Goal: Task Accomplishment & Management: Complete application form

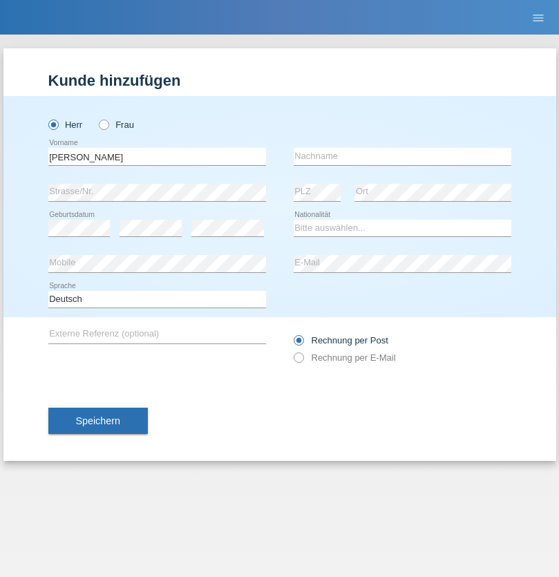
type input "Nurullah"
click at [402, 156] on input "text" at bounding box center [403, 156] width 218 height 17
type input "KILIC"
select select "TR"
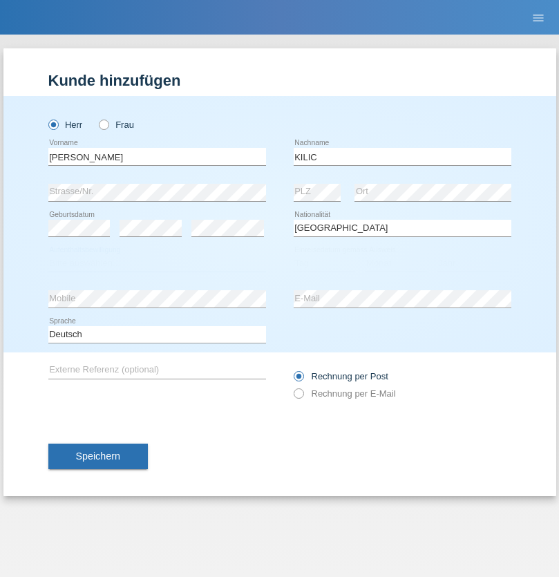
select select "C"
select select "01"
select select "11"
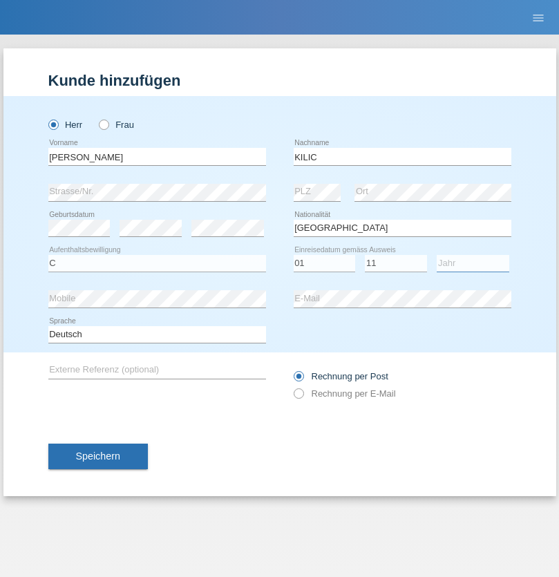
select select "2021"
select select "en"
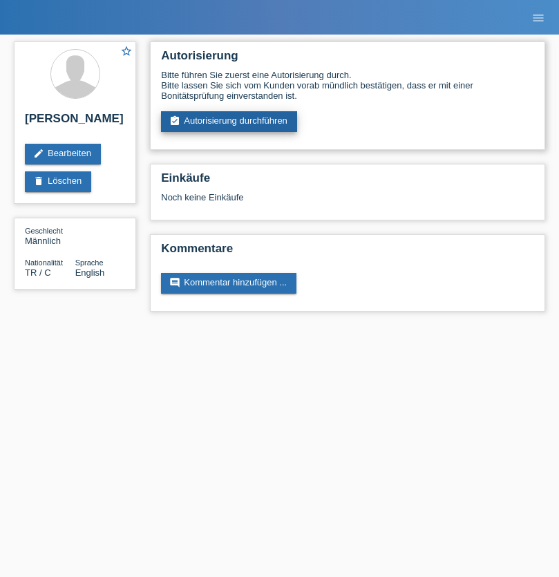
click at [229, 122] on link "assignment_turned_in Autorisierung durchführen" at bounding box center [229, 121] width 136 height 21
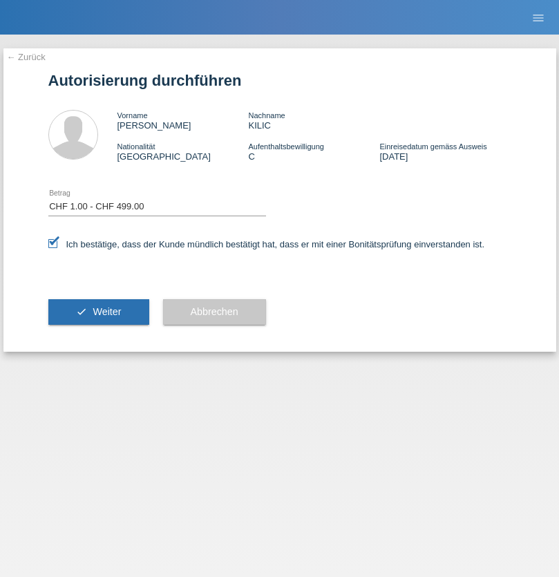
select select "1"
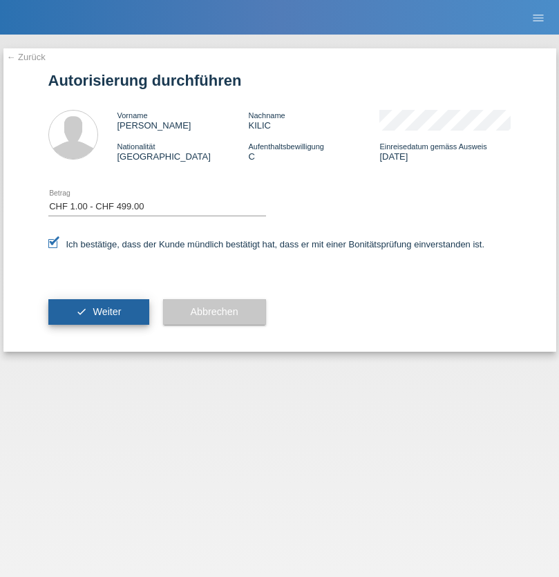
click at [98, 312] on span "Weiter" at bounding box center [107, 311] width 28 height 11
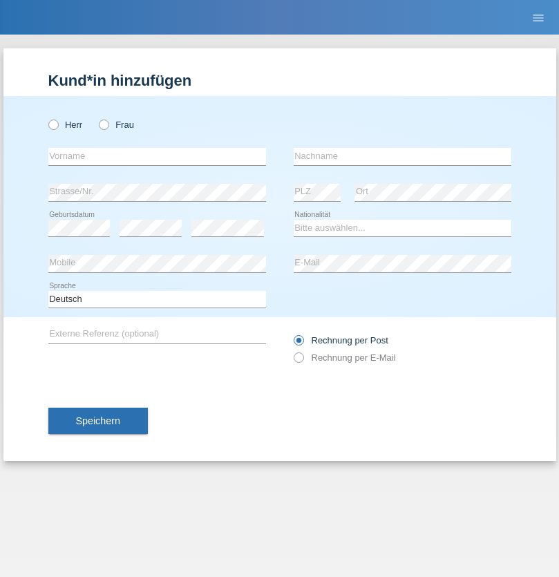
radio input "true"
click at [157, 156] on input "text" at bounding box center [157, 156] width 218 height 17
type input "Jörg"
click at [402, 156] on input "text" at bounding box center [403, 156] width 218 height 17
type input "Traksel"
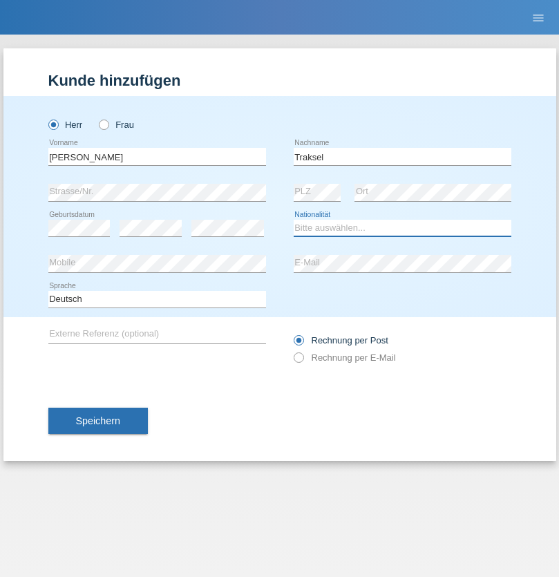
select select "DE"
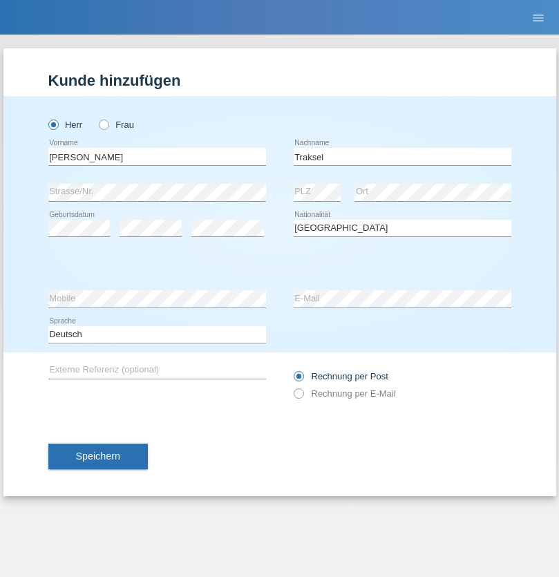
select select "C"
select select "01"
select select "07"
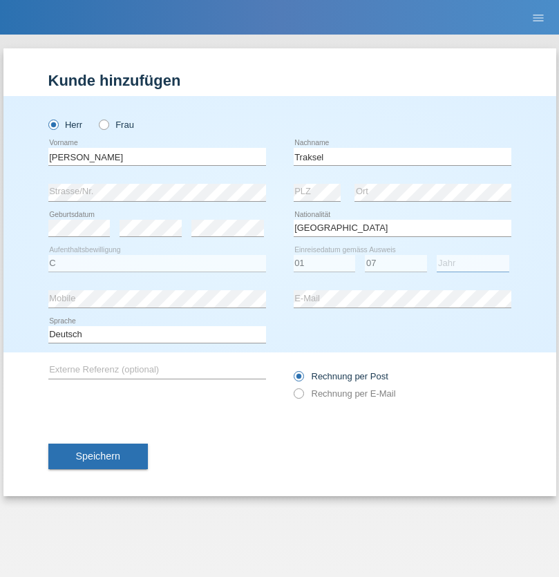
select select "2008"
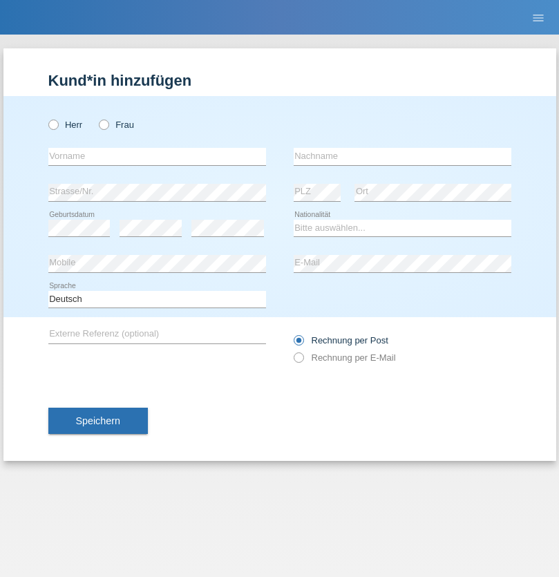
radio input "true"
click at [157, 156] on input "text" at bounding box center [157, 156] width 218 height 17
type input "Falcone"
click at [402, 156] on input "text" at bounding box center [403, 156] width 218 height 17
type input "Chiara"
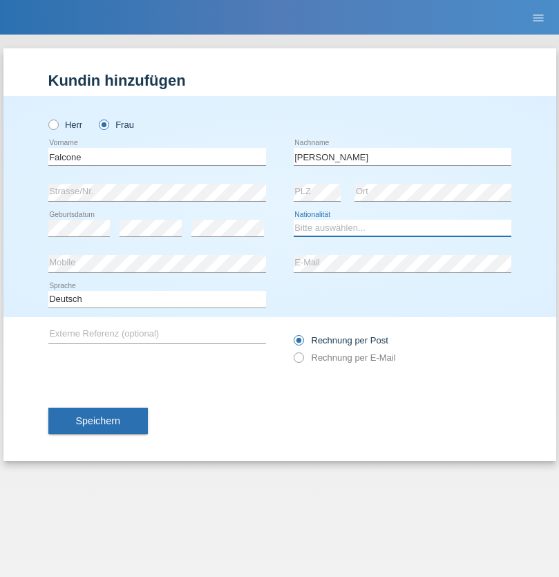
select select "CH"
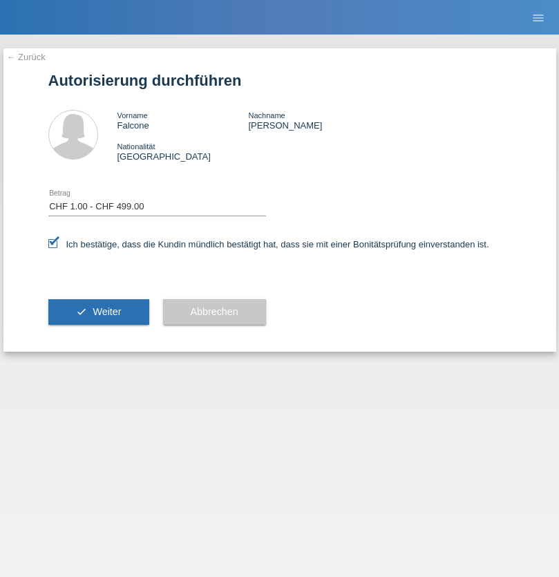
select select "1"
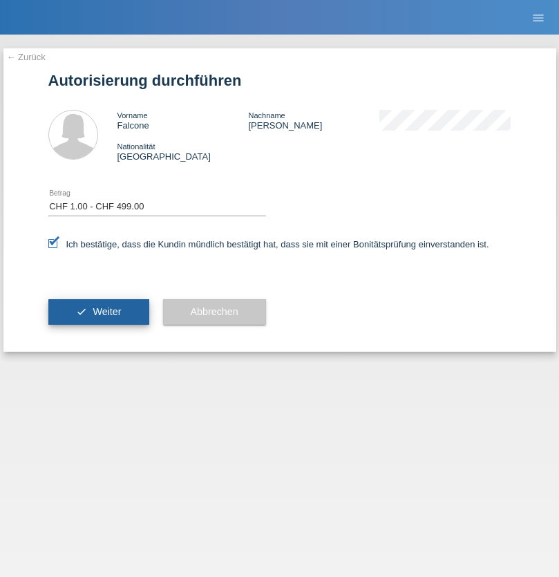
click at [98, 312] on span "Weiter" at bounding box center [107, 311] width 28 height 11
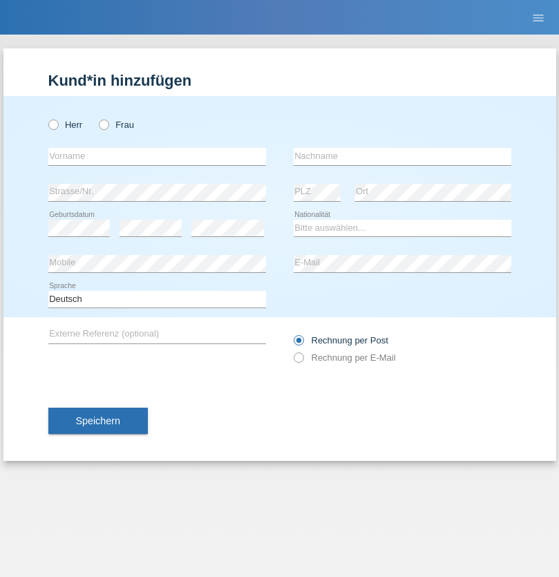
radio input "true"
click at [157, 156] on input "text" at bounding box center [157, 156] width 218 height 17
type input "Patric"
click at [402, 156] on input "text" at bounding box center [403, 156] width 218 height 17
type input "Cantos"
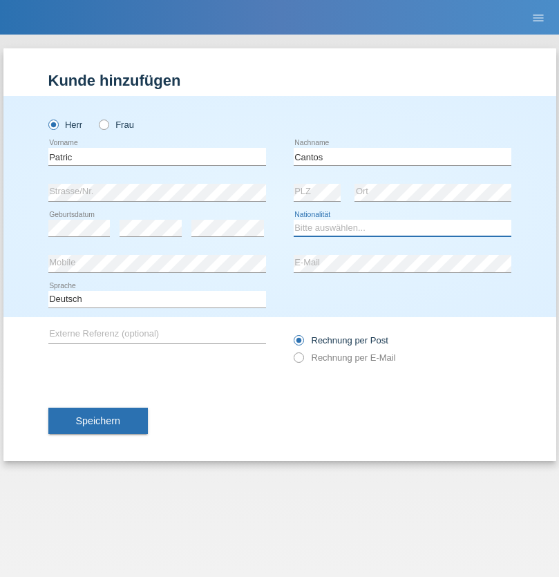
select select "ES"
select select "C"
select select "07"
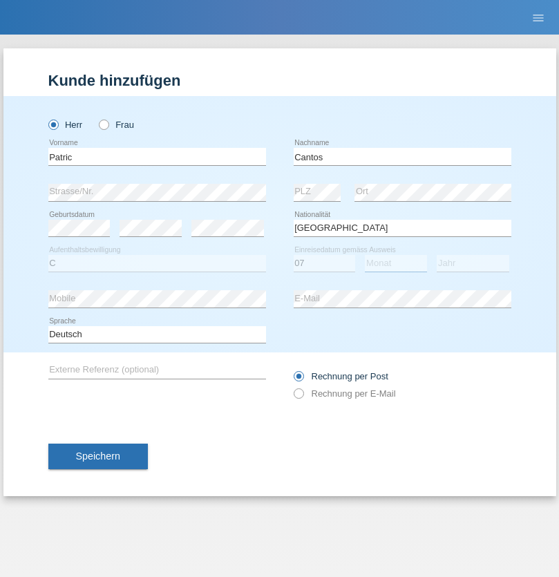
select select "09"
select select "1979"
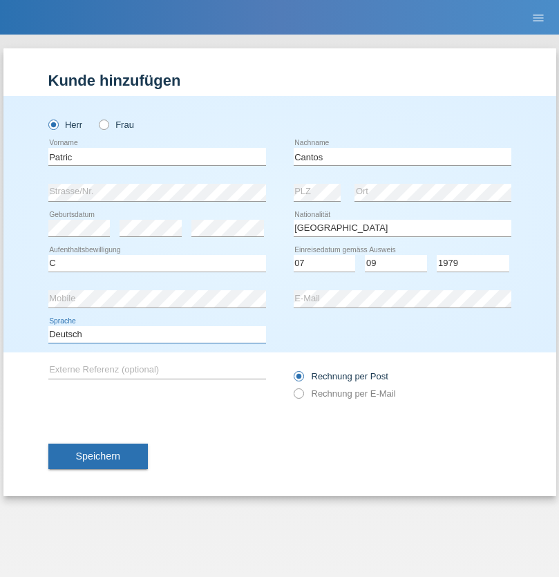
select select "en"
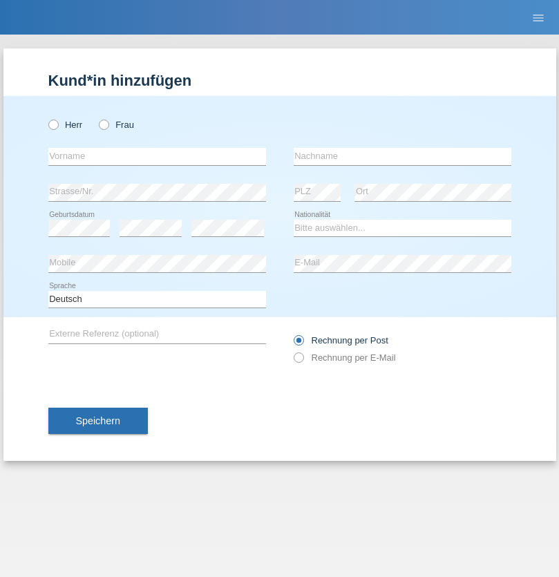
radio input "true"
click at [157, 156] on input "text" at bounding box center [157, 156] width 218 height 17
type input "Diego"
click at [402, 156] on input "text" at bounding box center [403, 156] width 218 height 17
type input "Patera"
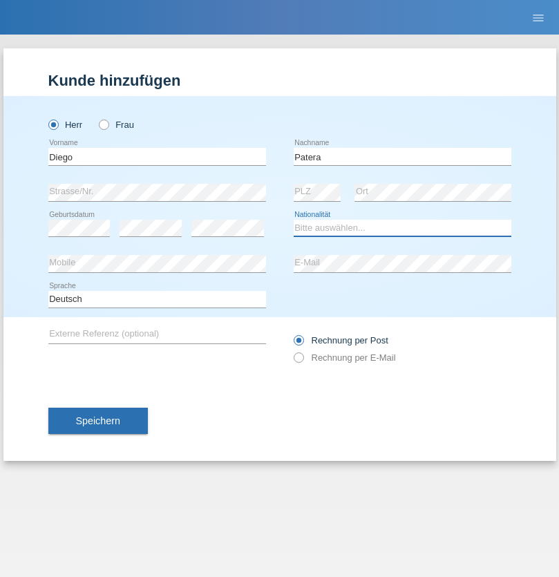
select select "CH"
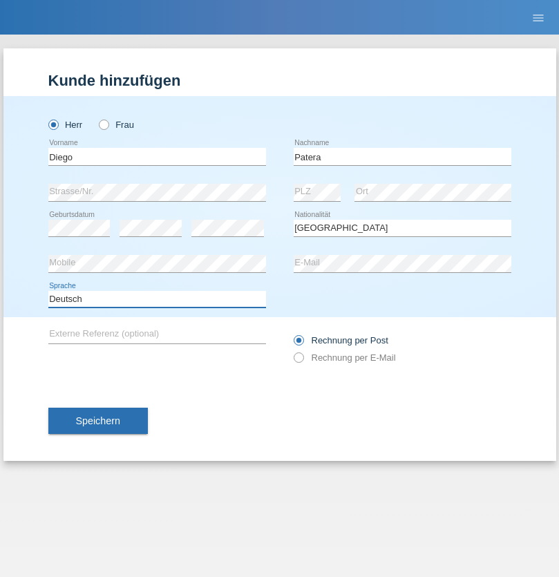
select select "en"
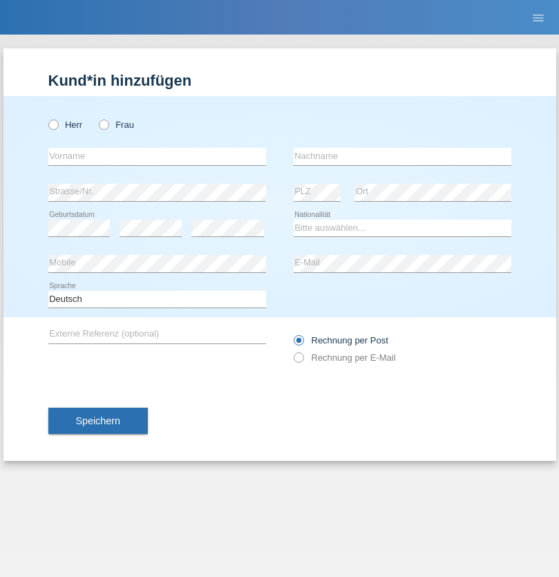
radio input "true"
click at [157, 156] on input "text" at bounding box center [157, 156] width 218 height 17
type input "Ketty"
click at [402, 156] on input "text" at bounding box center [403, 156] width 218 height 17
type input "Kalupnath"
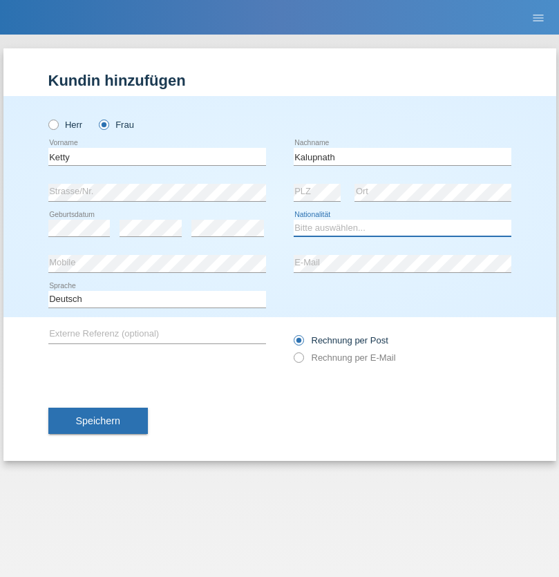
select select "CH"
radio input "true"
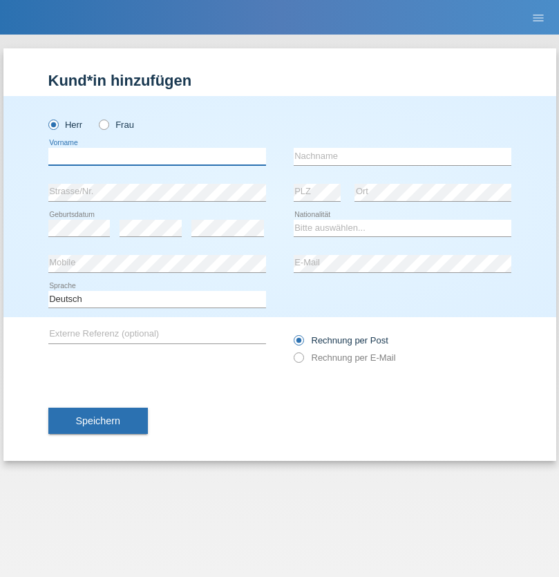
click at [157, 156] on input "text" at bounding box center [157, 156] width 218 height 17
type input "Franco"
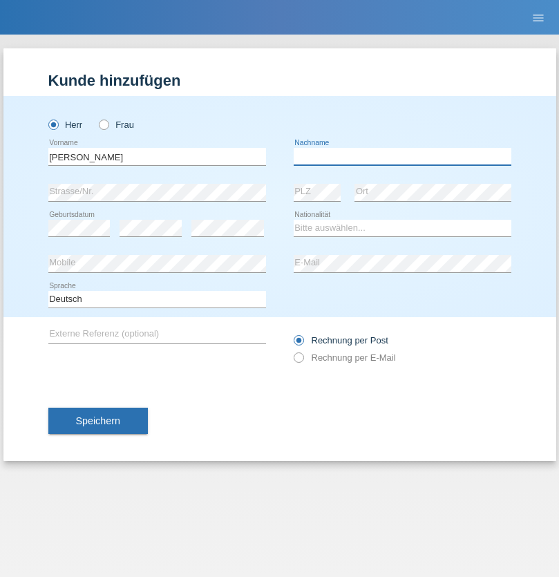
click at [402, 156] on input "text" at bounding box center [403, 156] width 218 height 17
type input "Mucha"
select select "CH"
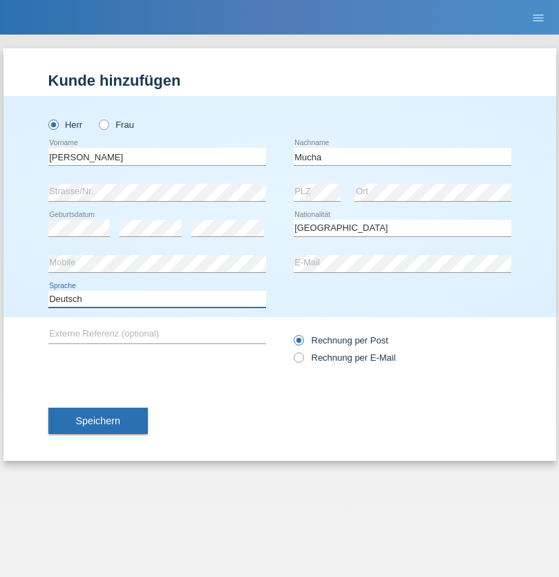
select select "en"
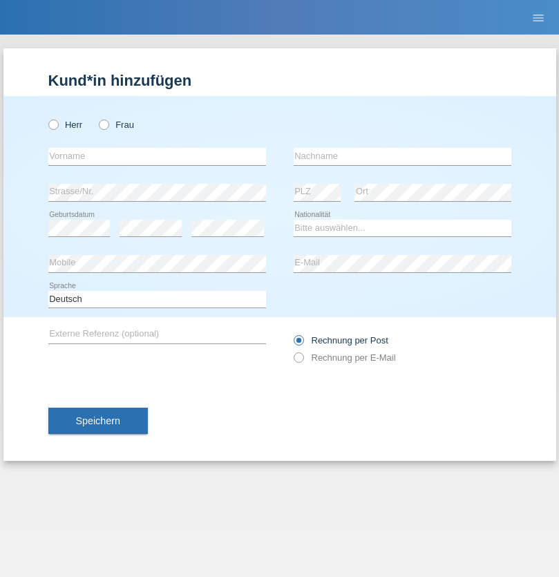
radio input "true"
click at [157, 156] on input "text" at bounding box center [157, 156] width 218 height 17
type input "Franziska"
click at [402, 156] on input "text" at bounding box center [403, 156] width 218 height 17
type input "Starke"
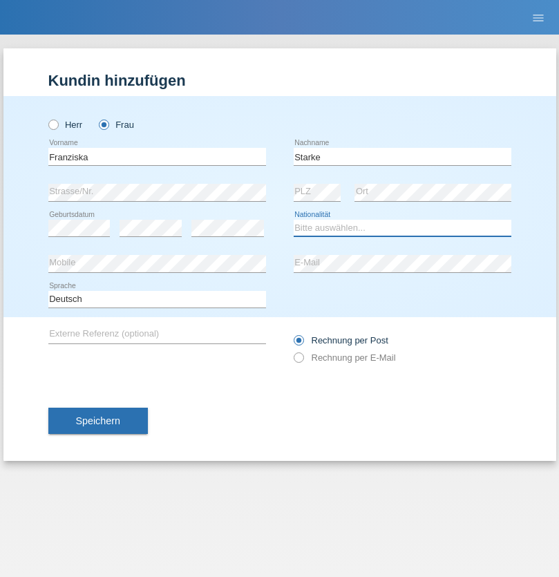
select select "DE"
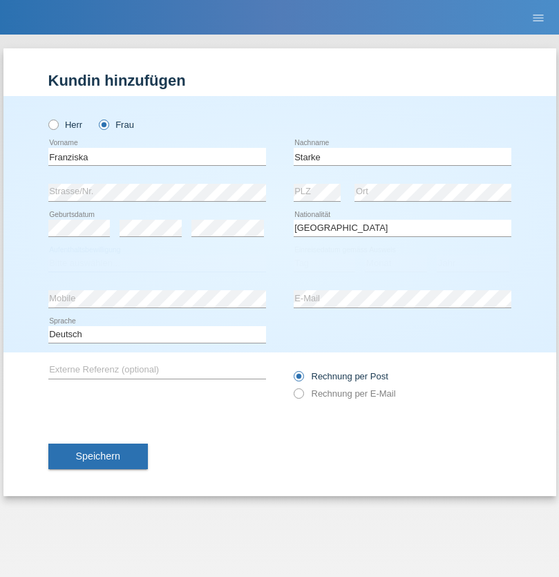
select select "C"
select select "01"
select select "03"
select select "1985"
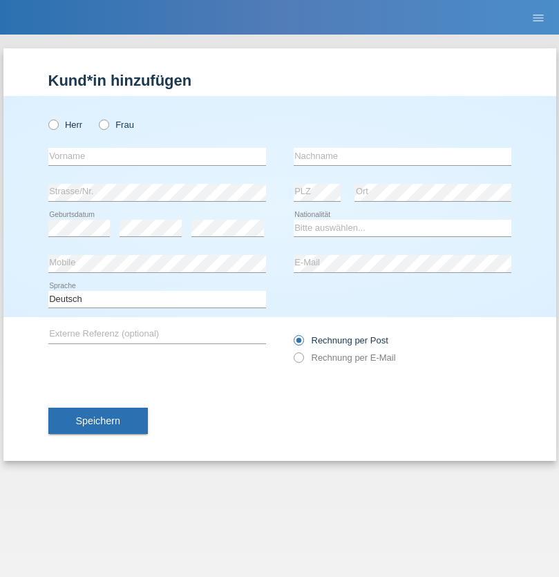
radio input "true"
click at [157, 156] on input "text" at bounding box center [157, 156] width 218 height 17
type input "Vedrana"
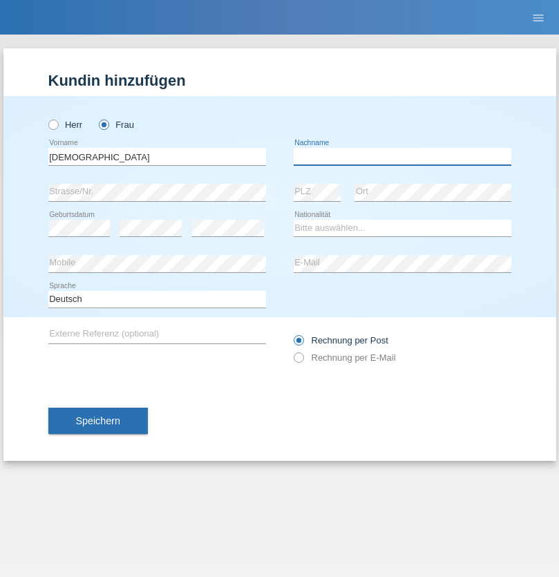
click at [402, 156] on input "text" at bounding box center [403, 156] width 218 height 17
type input "Cimbaljević"
select select "HR"
select select "C"
select select "12"
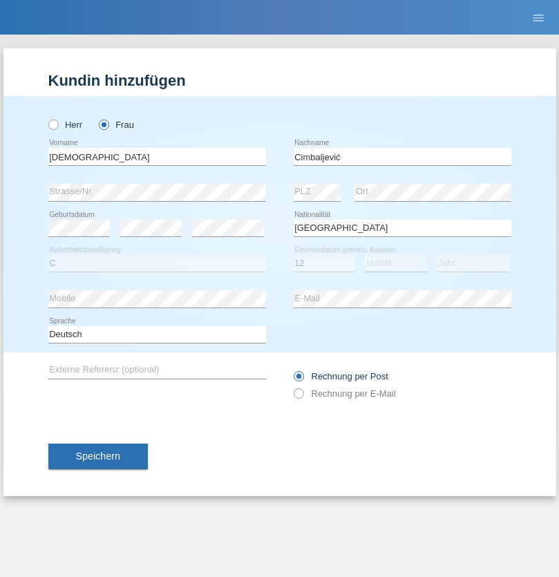
select select "08"
select select "2021"
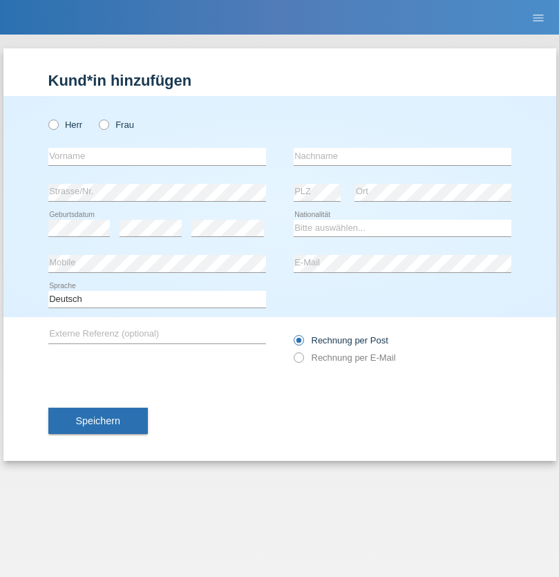
radio input "true"
click at [157, 156] on input "text" at bounding box center [157, 156] width 218 height 17
type input "Batsche"
click at [402, 156] on input "text" at bounding box center [403, 156] width 218 height 17
type input "Arifoska"
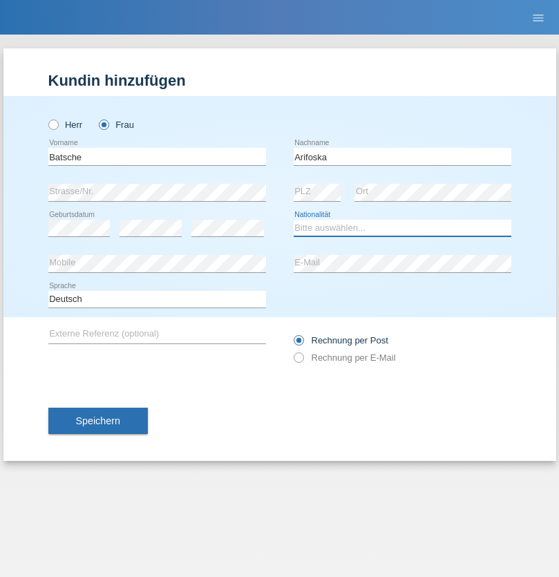
select select "CH"
radio input "true"
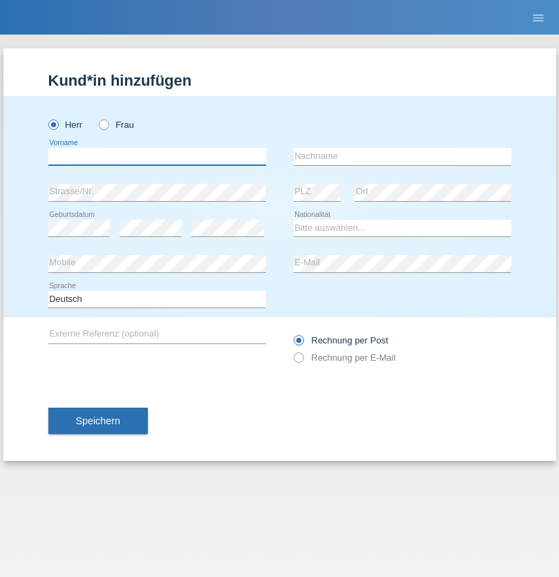
click at [157, 156] on input "text" at bounding box center [157, 156] width 218 height 17
type input "Emre"
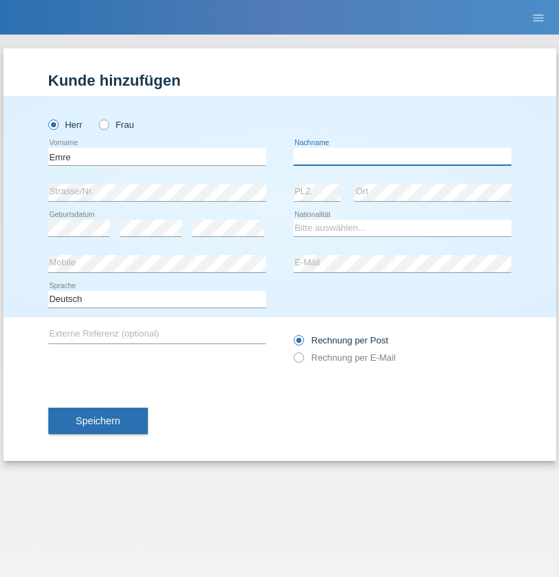
click at [402, 156] on input "text" at bounding box center [403, 156] width 218 height 17
type input "Uzun"
select select "CH"
